Goal: Check status

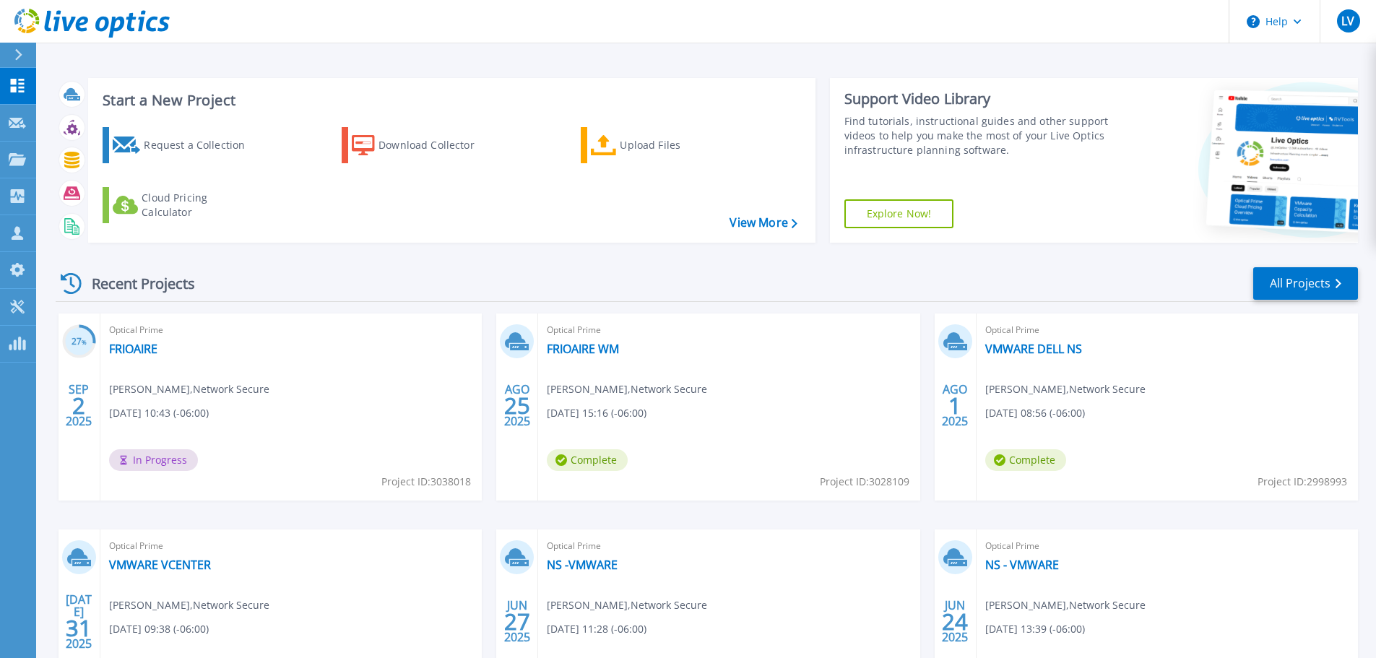
click at [205, 366] on div "Optical Prime FRIOAIRE [PERSON_NAME] , Network Secure [DATE] 10:43 (-06:00) In …" at bounding box center [291, 407] width 382 height 187
click at [229, 400] on div "Optical Prime FRIOAIRE [PERSON_NAME] , Network Secure [DATE] 10:43 (-06:00) In …" at bounding box center [291, 407] width 382 height 187
click at [229, 397] on span "[PERSON_NAME] , Network Secure" at bounding box center [189, 390] width 160 height 16
click at [229, 395] on span "[PERSON_NAME] , Network Secure" at bounding box center [189, 390] width 160 height 16
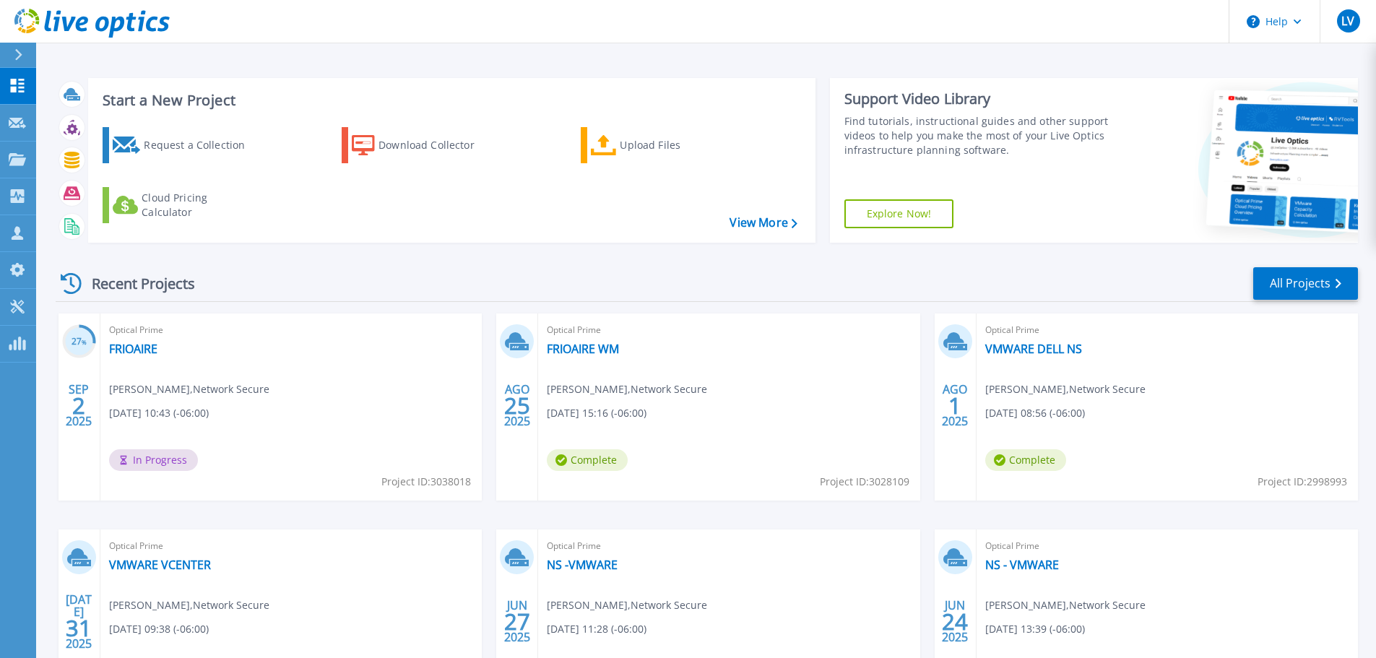
click at [324, 409] on div "Optical Prime FRIOAIRE [PERSON_NAME] , Network Secure [DATE] 10:43 (-06:00) In …" at bounding box center [291, 407] width 382 height 187
